Goal: Task Accomplishment & Management: Manage account settings

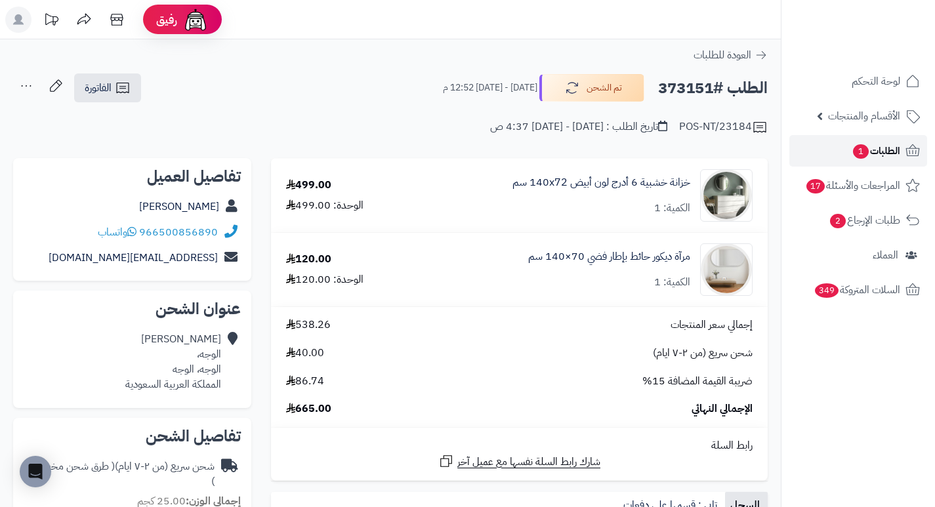
click at [878, 145] on span "الطلبات 1" at bounding box center [876, 151] width 49 height 18
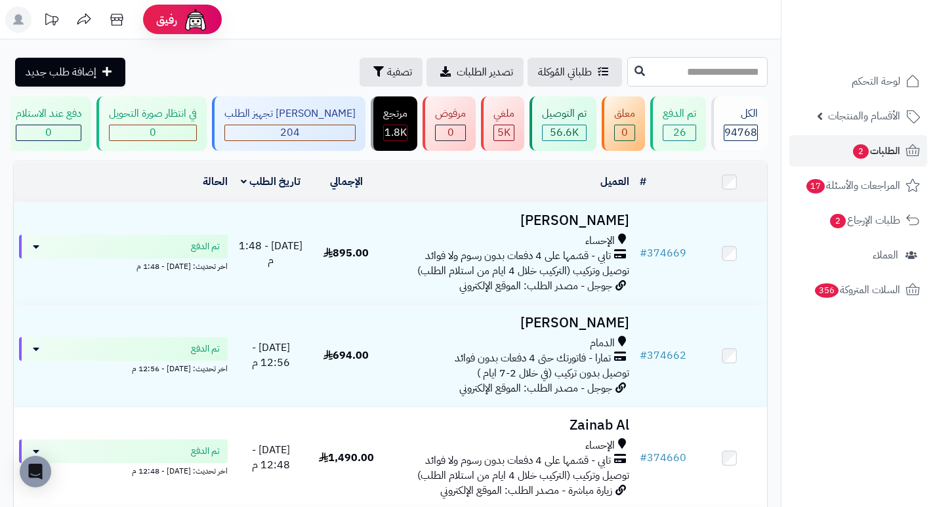
click at [732, 79] on input "text" at bounding box center [697, 72] width 140 height 30
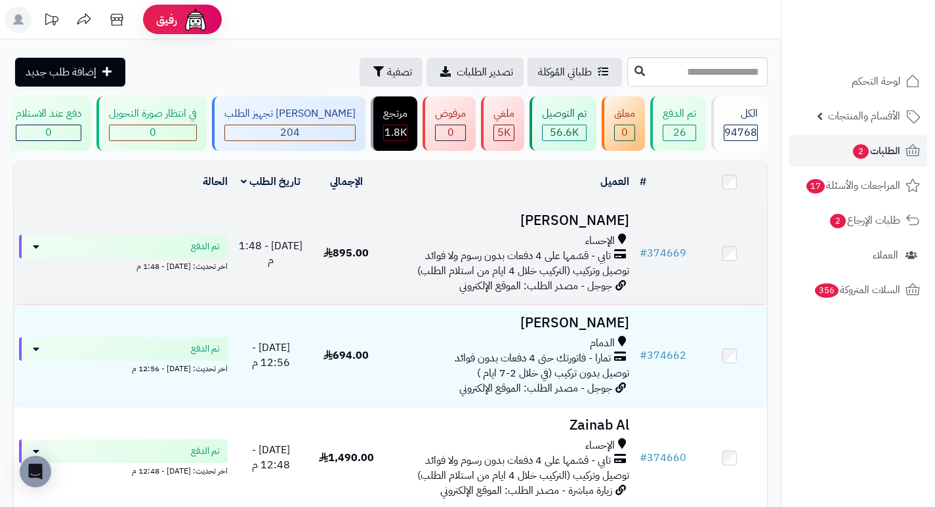
click at [598, 228] on h3 "نوره عثمان الحويل" at bounding box center [509, 220] width 240 height 15
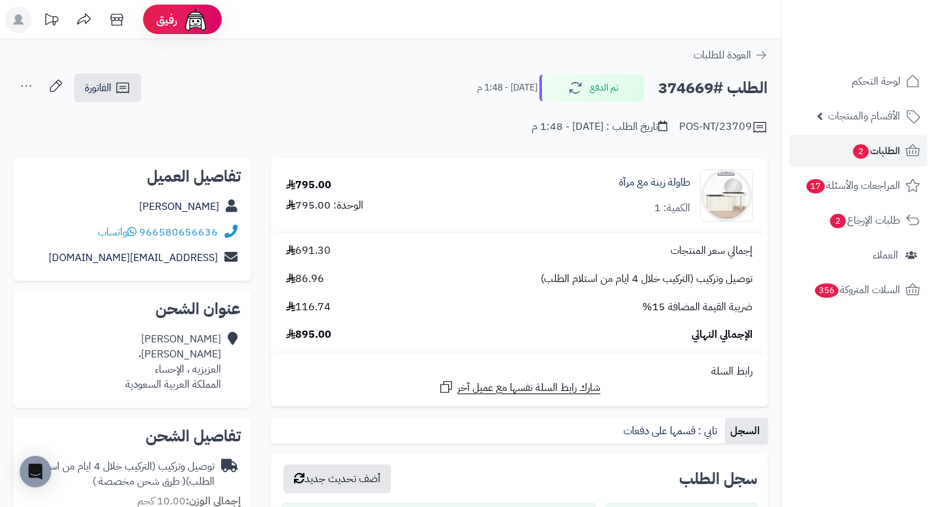
drag, startPoint x: 0, startPoint y: 0, endPoint x: 573, endPoint y: 243, distance: 622.4
click at [573, 243] on div "إجمالي سعر المنتجات 691.30" at bounding box center [519, 250] width 486 height 15
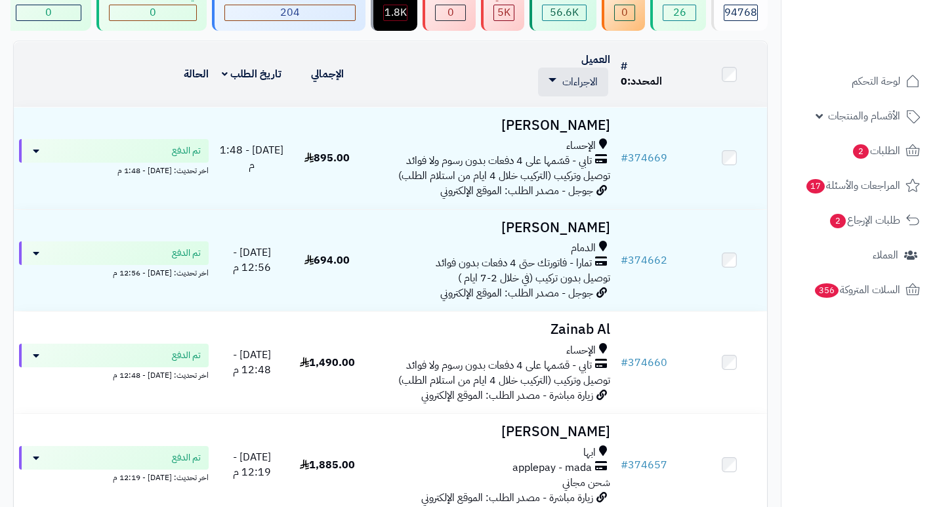
scroll to position [131, 0]
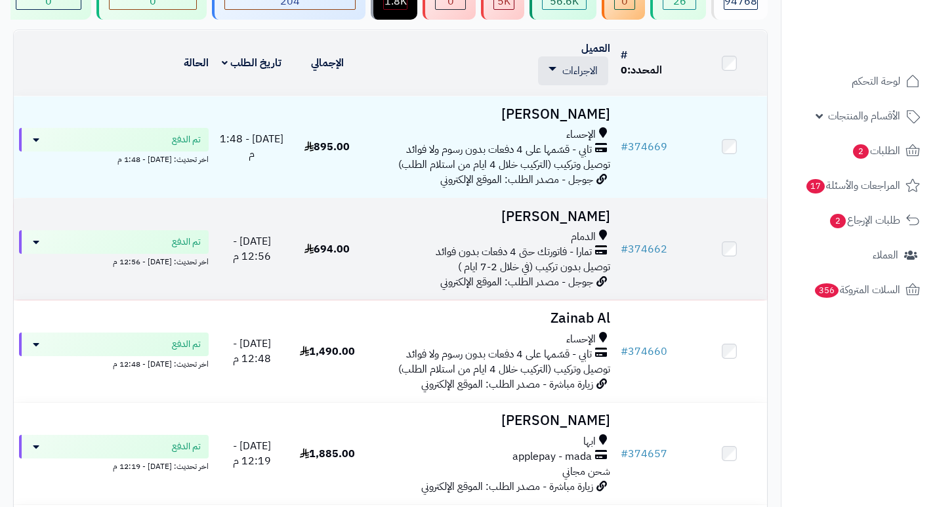
click at [594, 230] on td "نوره احمد الدمام تمارا - فاتورتك حتى 4 دفعات بدون فوائد توصيل بدون تركيب (في خل…" at bounding box center [490, 250] width 251 height 102
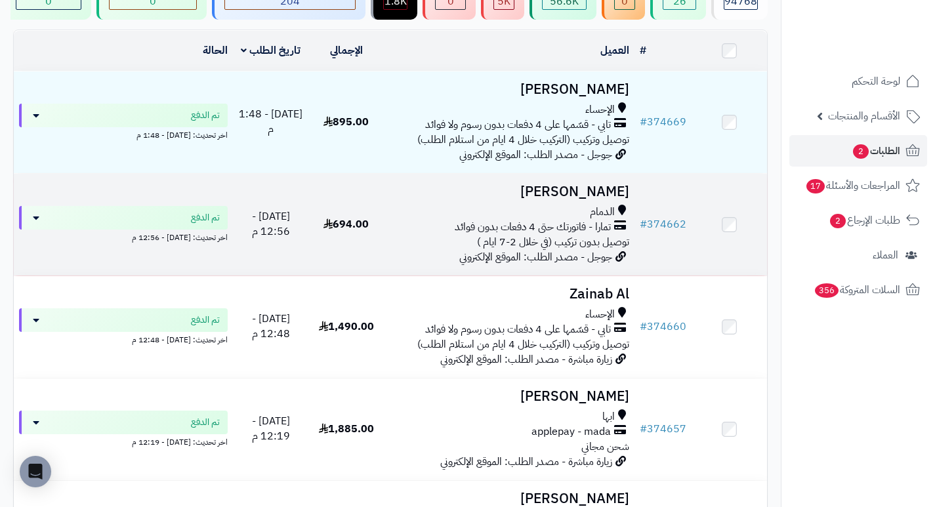
click at [615, 199] on h3 "نوره احمد" at bounding box center [509, 191] width 240 height 15
click at [615, 199] on h3 "[PERSON_NAME]" at bounding box center [509, 191] width 240 height 15
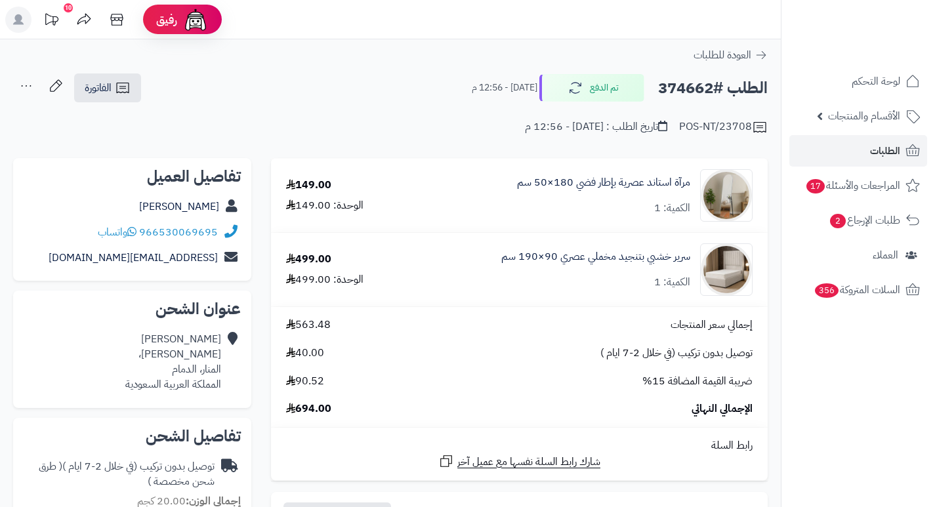
click at [538, 223] on td "مرآة استاند عصرية بإطار فضي 180×50 سم الكمية: 1" at bounding box center [588, 195] width 359 height 73
click at [850, 158] on link "الطلبات" at bounding box center [858, 150] width 138 height 31
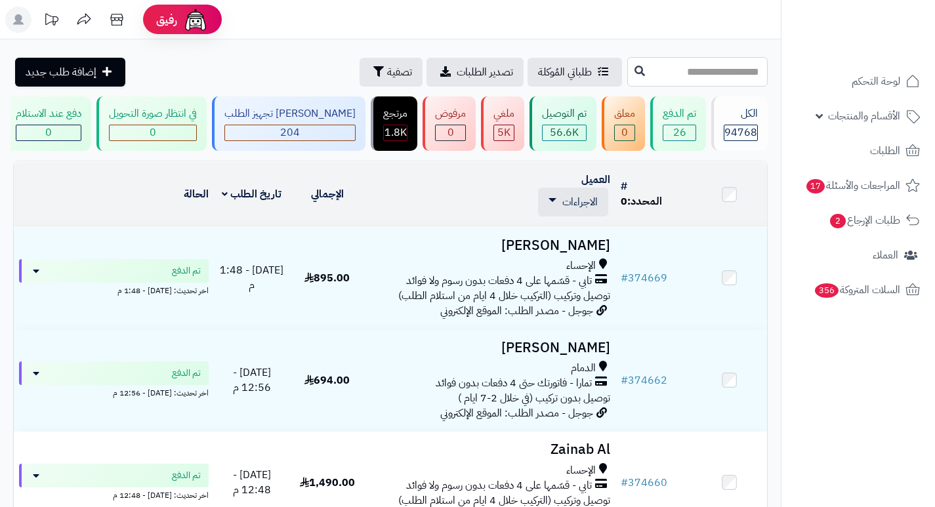
click at [716, 76] on input "text" at bounding box center [697, 72] width 140 height 30
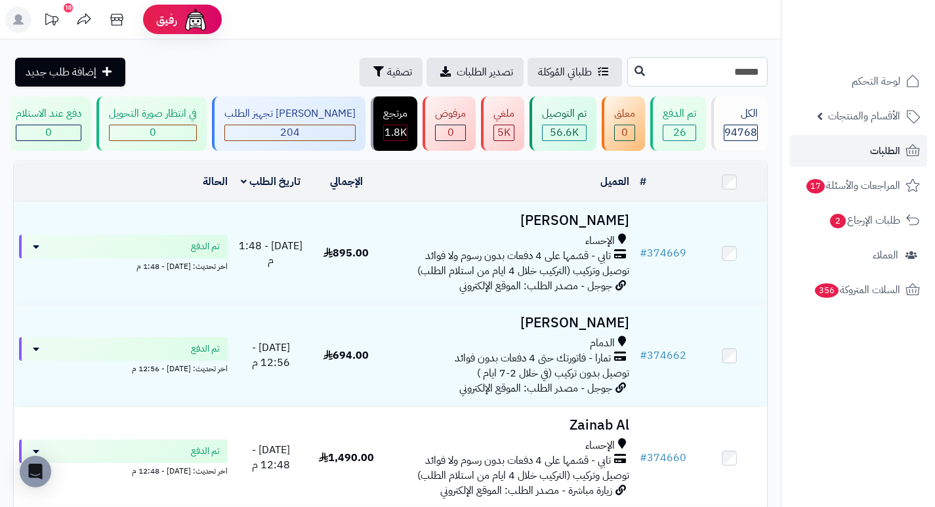
type input "******"
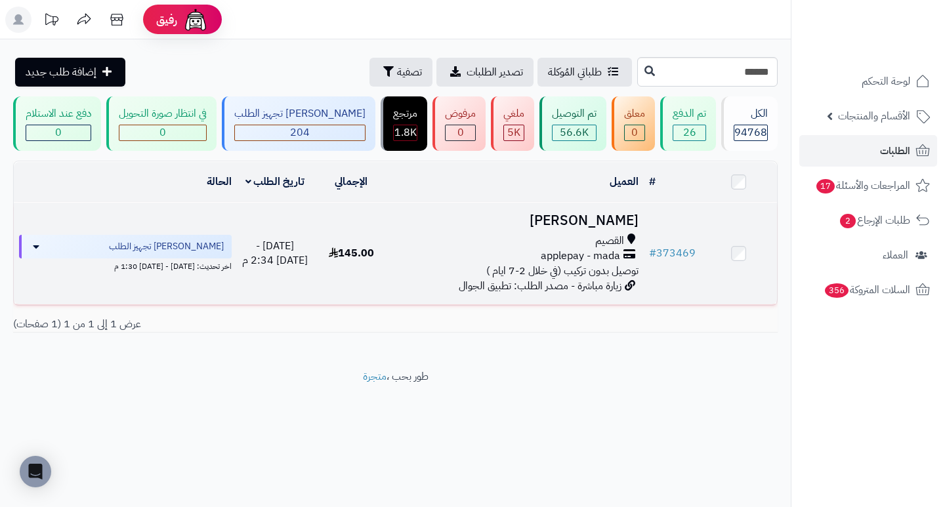
click at [607, 228] on h3 "[PERSON_NAME]" at bounding box center [515, 220] width 243 height 15
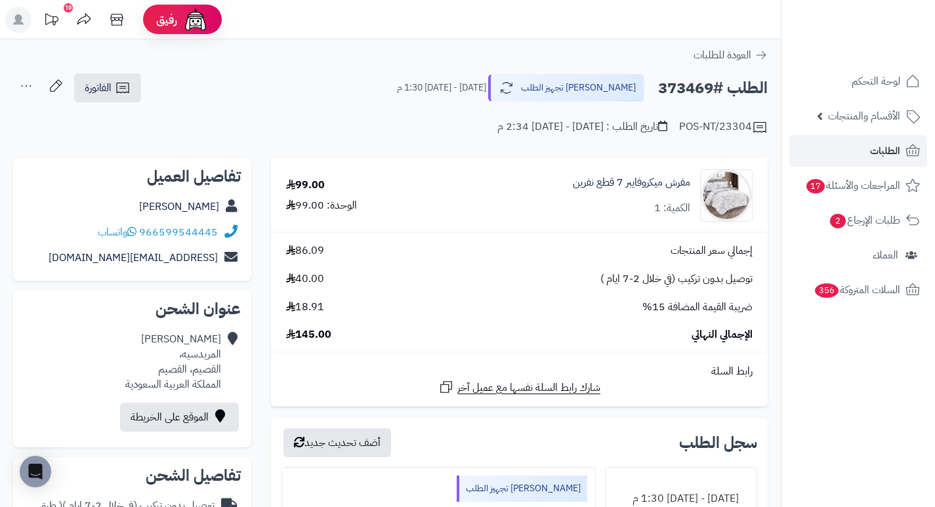
click at [562, 215] on div "مفرش ميكروفايبر 7 قطع نفرين الكمية: 1" at bounding box center [600, 195] width 325 height 52
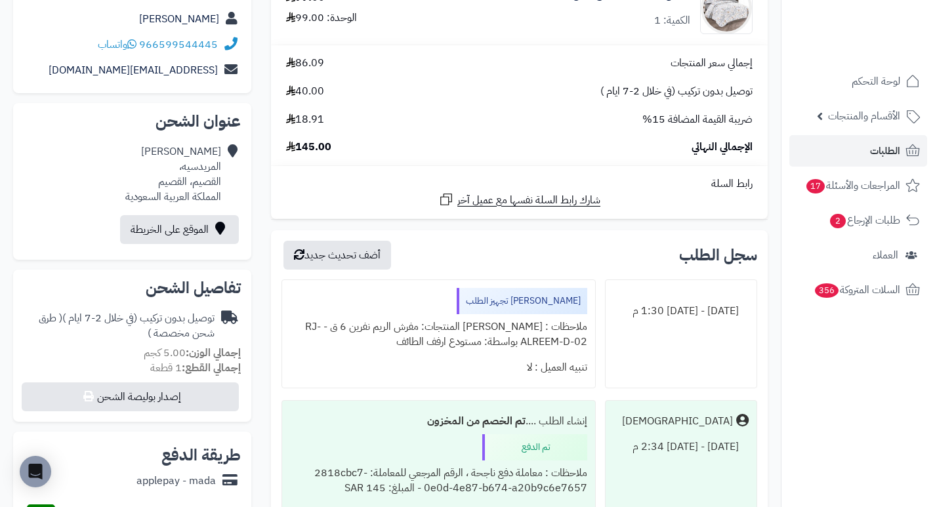
scroll to position [197, 0]
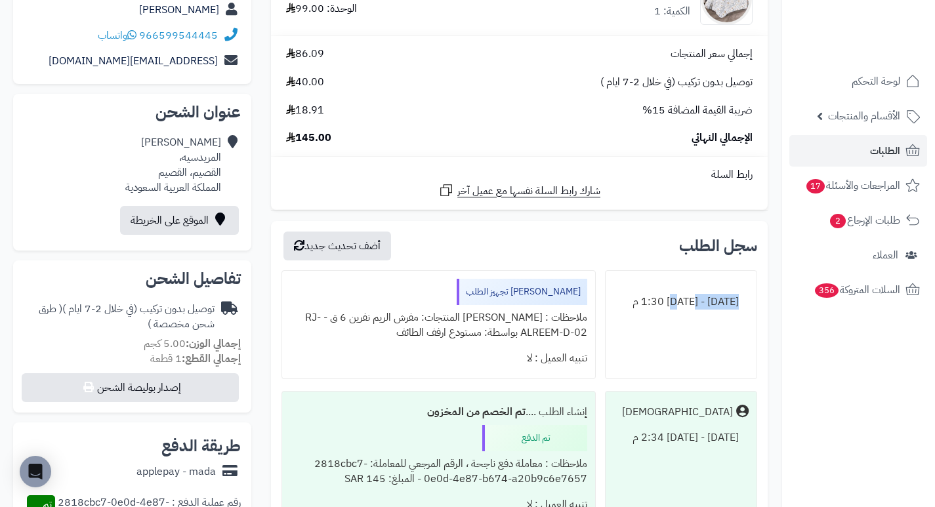
drag, startPoint x: 709, startPoint y: 297, endPoint x: 606, endPoint y: 308, distance: 104.3
click at [606, 308] on div "[DATE] - [DATE] 1:30 م" at bounding box center [681, 325] width 152 height 110
click at [629, 344] on div "[DATE] - [DATE] 1:30 م" at bounding box center [681, 325] width 152 height 110
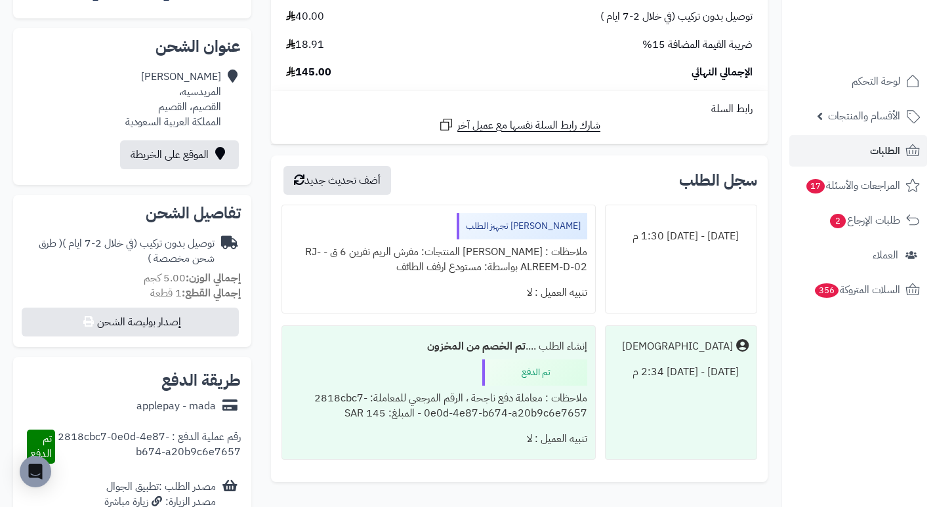
scroll to position [0, 0]
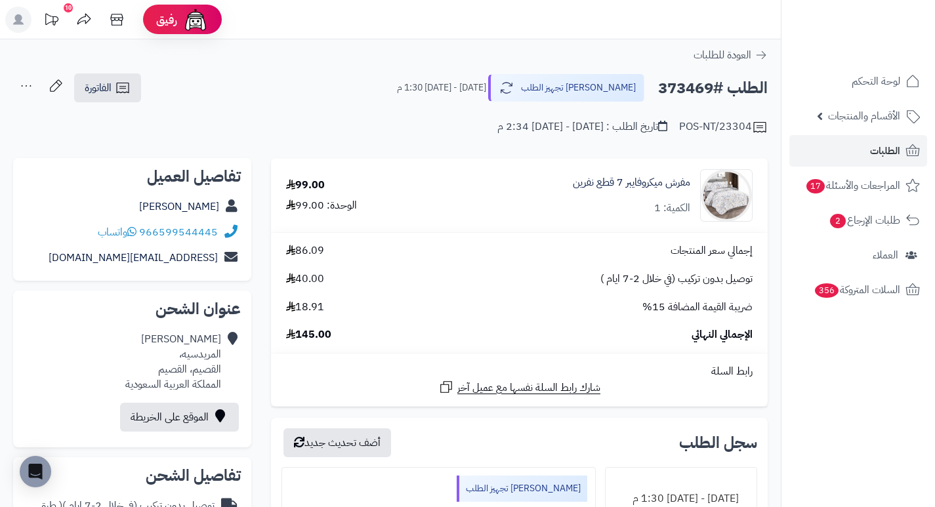
click at [692, 87] on h2 "الطلب #373469" at bounding box center [713, 88] width 110 height 27
copy h2 "373469"
click at [857, 149] on link "الطلبات" at bounding box center [858, 150] width 138 height 31
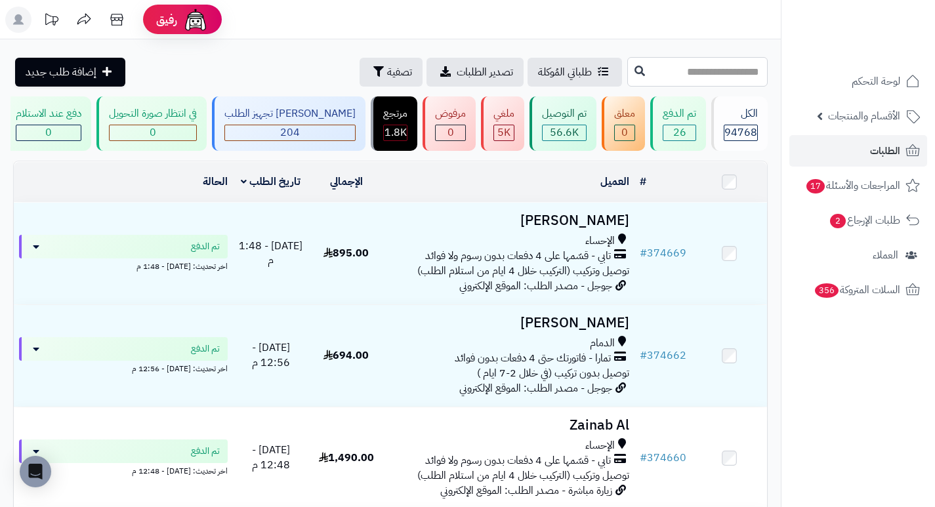
click at [732, 67] on input "text" at bounding box center [697, 72] width 140 height 30
paste input "******"
type input "******"
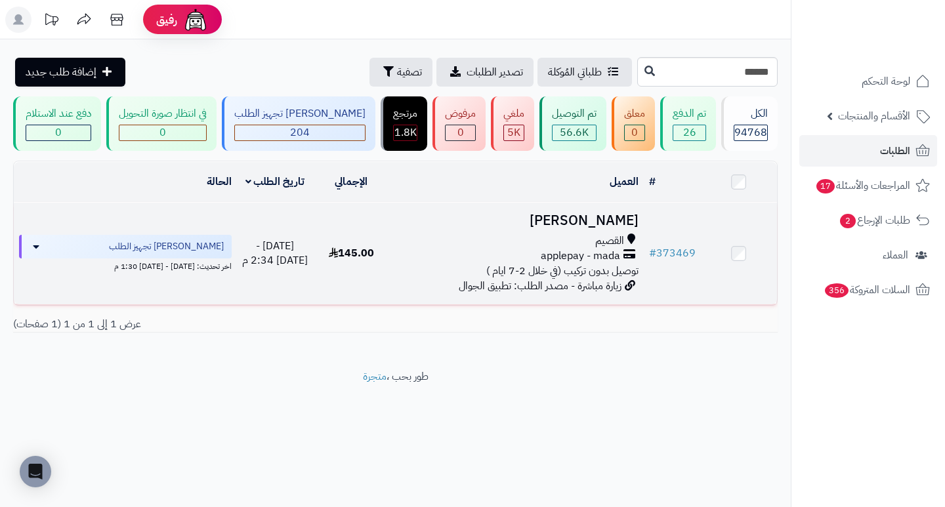
click at [596, 228] on h3 "[PERSON_NAME]" at bounding box center [515, 220] width 243 height 15
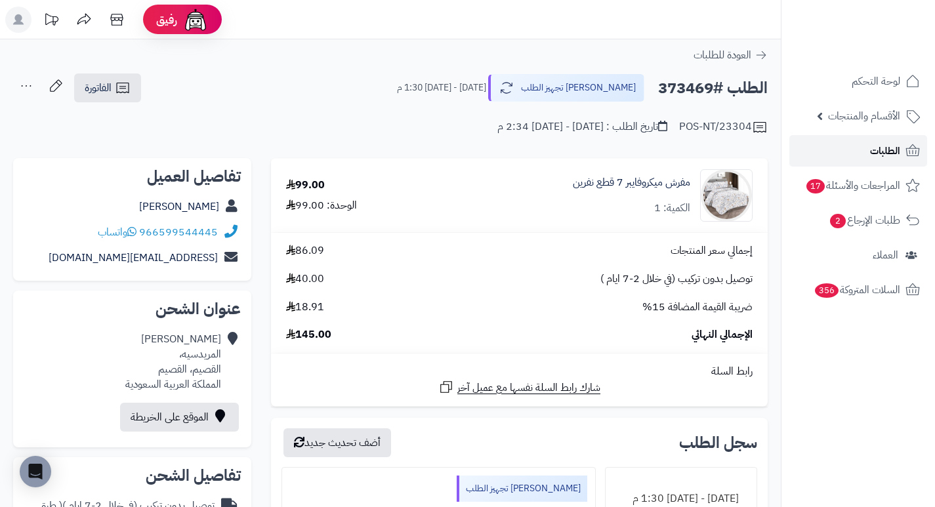
click at [847, 160] on link "الطلبات" at bounding box center [858, 150] width 138 height 31
